Goal: Transaction & Acquisition: Purchase product/service

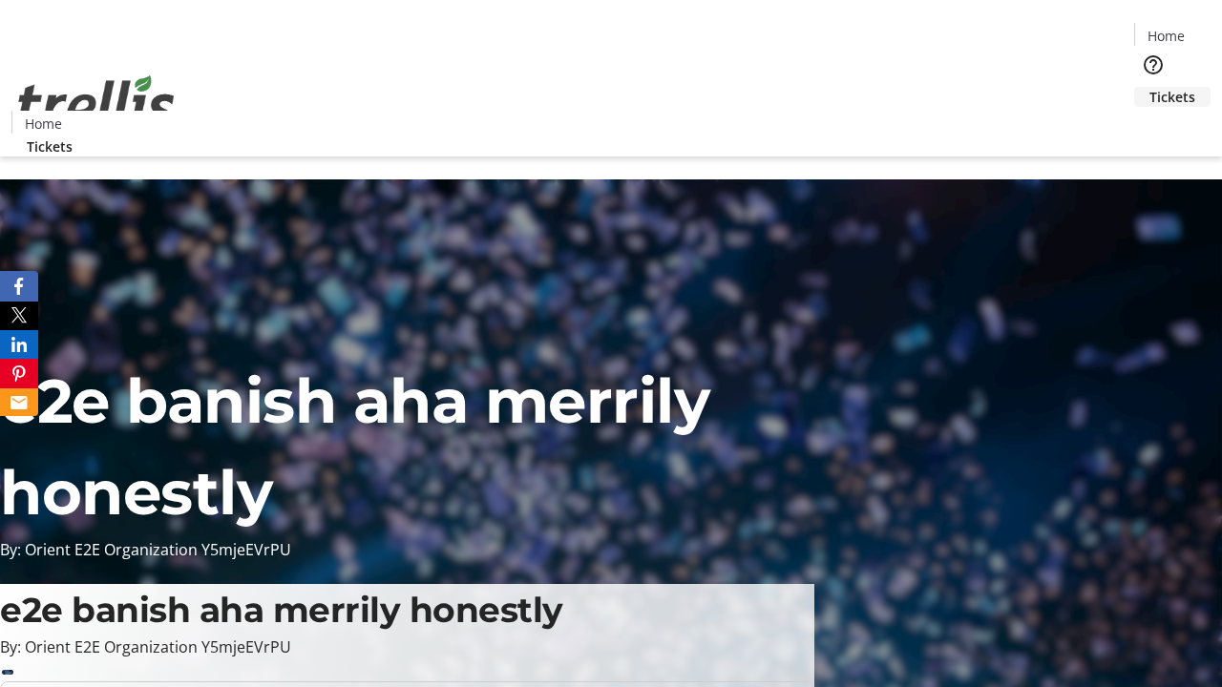
click at [1149, 87] on span "Tickets" at bounding box center [1172, 97] width 46 height 20
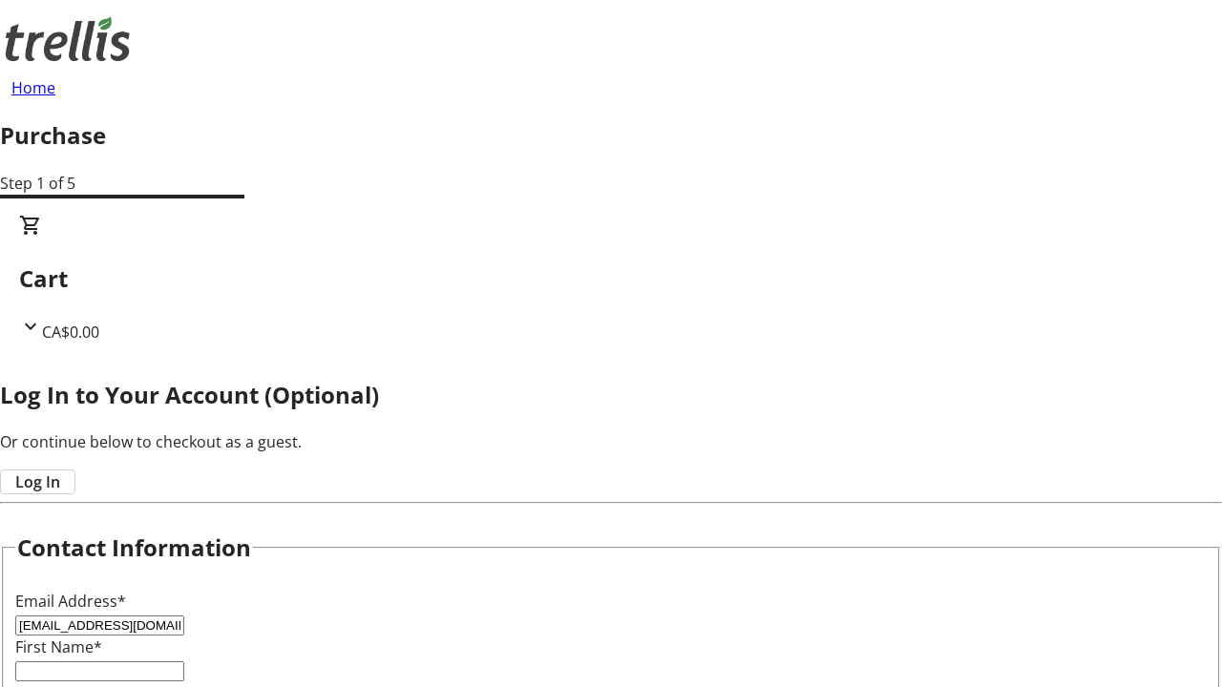
type input "[EMAIL_ADDRESS][DOMAIN_NAME]"
type input "[PERSON_NAME]"
type input "Towne"
